Goal: Information Seeking & Learning: Check status

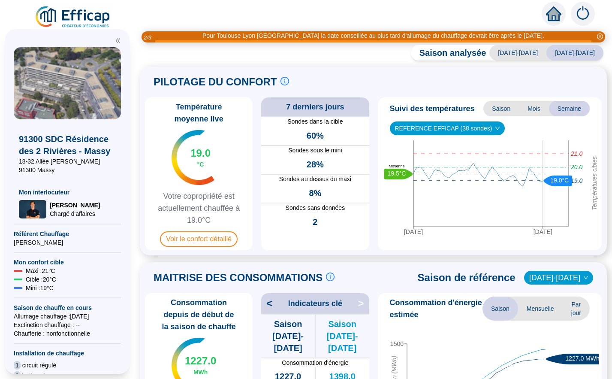
click at [314, 134] on span "60%" at bounding box center [315, 136] width 17 height 12
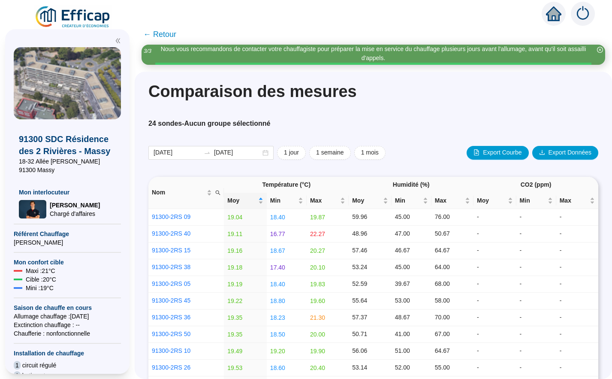
click at [376, 105] on div "Comparaison des mesures" at bounding box center [373, 95] width 450 height 31
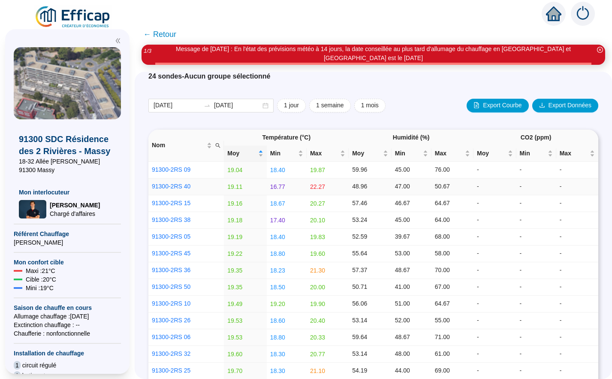
scroll to position [55, 0]
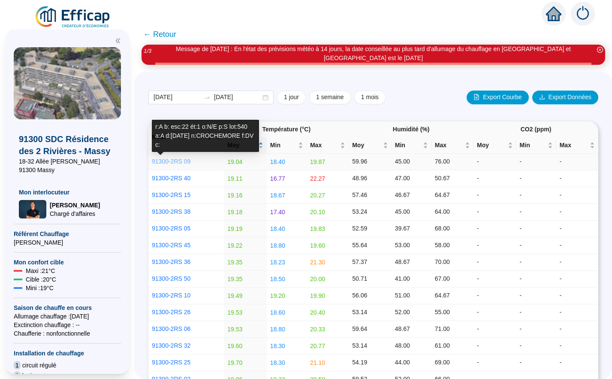
click at [179, 163] on link "91300-2RS 09" at bounding box center [171, 161] width 39 height 7
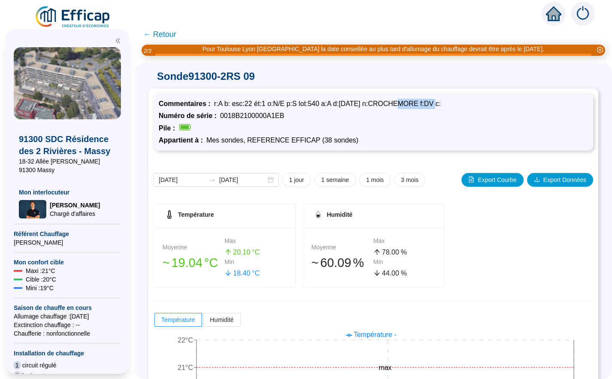
drag, startPoint x: 389, startPoint y: 103, endPoint x: 434, endPoint y: 99, distance: 45.2
click at [434, 99] on div "Commentaires : r:A b: esc:22 ét:1 o:N/E p:S lot:540 a:A d:[DATE] n:CROCHEMORE f…" at bounding box center [373, 104] width 429 height 10
click at [392, 145] on div "Commentaires : r:A b: esc:22 ét:1 o:N/E p:S lot:540 a:A d:[DATE] n:CROCHEMORE f…" at bounding box center [374, 121] width 440 height 57
